Goal: Navigation & Orientation: Find specific page/section

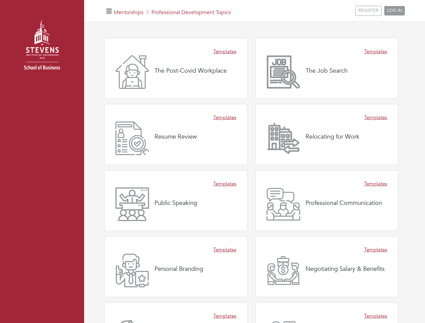
click at [212, 162] on div "Templates Resume Review" at bounding box center [175, 134] width 143 height 61
click at [109, 11] on icon "button" at bounding box center [108, 11] width 5 height 6
